Goal: Transaction & Acquisition: Download file/media

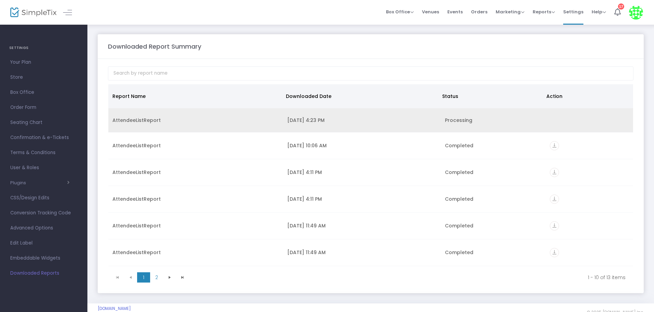
click at [458, 121] on div "Processing" at bounding box center [493, 120] width 97 height 7
click at [555, 117] on td "Data table" at bounding box center [588, 120] width 87 height 24
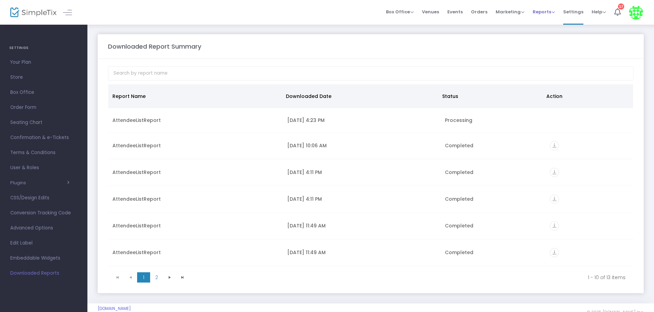
click at [545, 13] on span "Reports" at bounding box center [543, 12] width 22 height 7
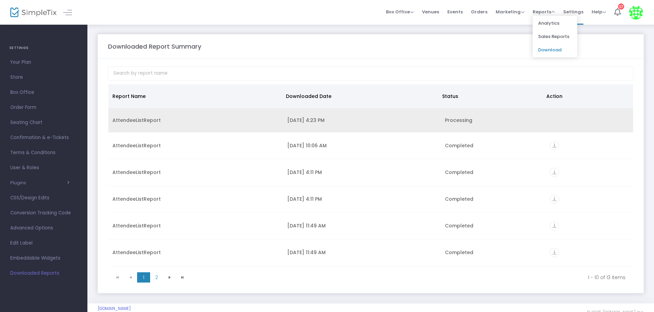
click at [143, 121] on div "AttendeeListReport" at bounding box center [195, 120] width 166 height 7
click at [307, 123] on div "[DATE] 4:23 PM" at bounding box center [361, 120] width 149 height 7
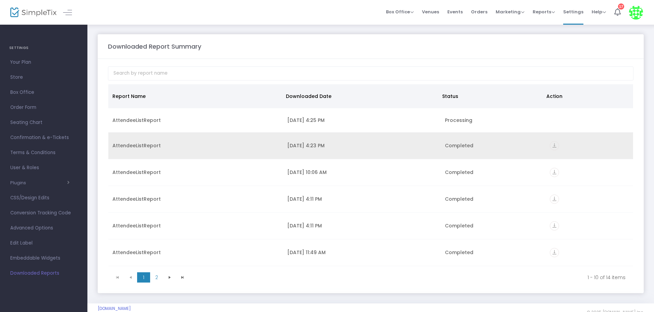
click at [550, 144] on icon "vertical_align_bottom" at bounding box center [553, 145] width 9 height 9
